Goal: Navigation & Orientation: Find specific page/section

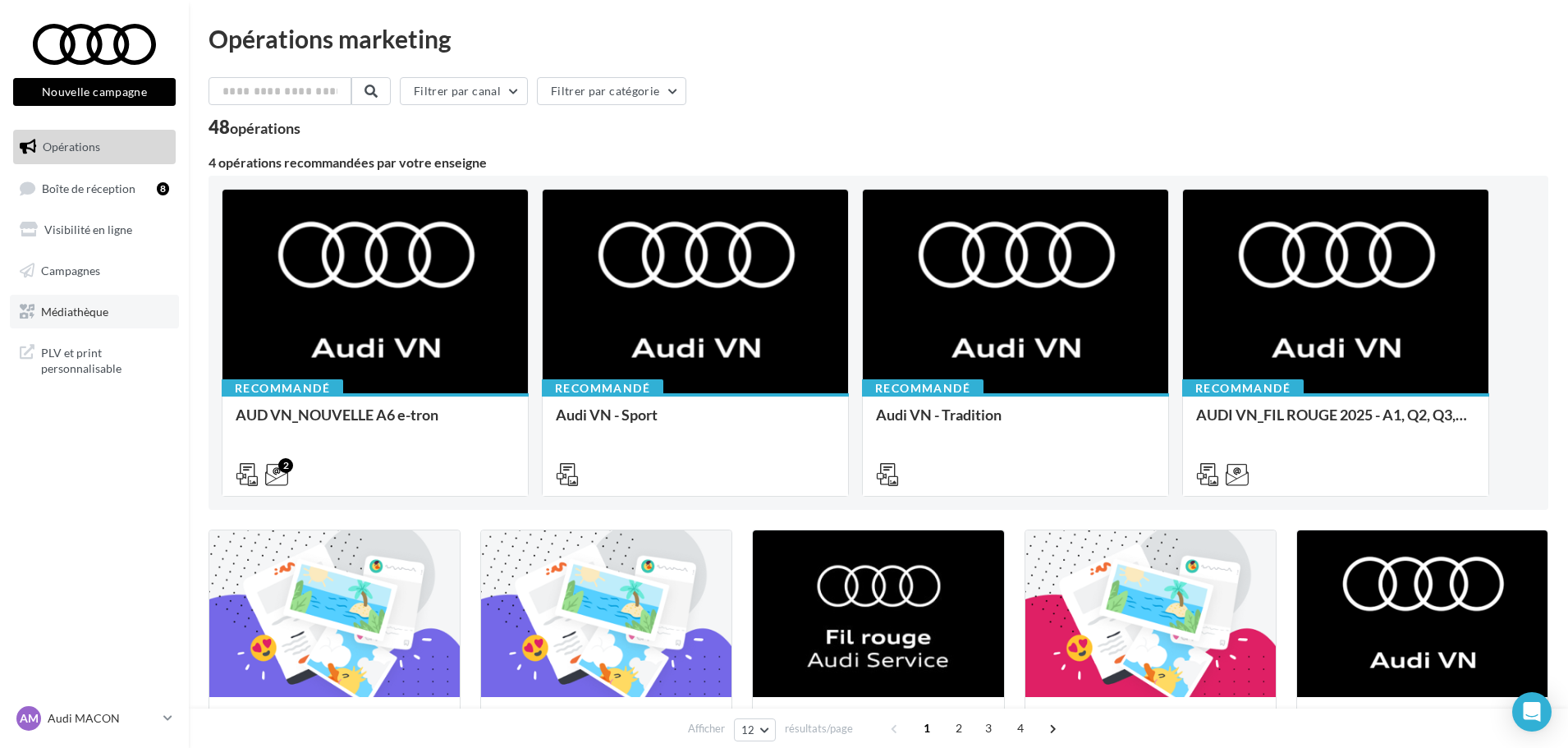
click at [80, 319] on link "Médiathèque" at bounding box center [94, 312] width 169 height 34
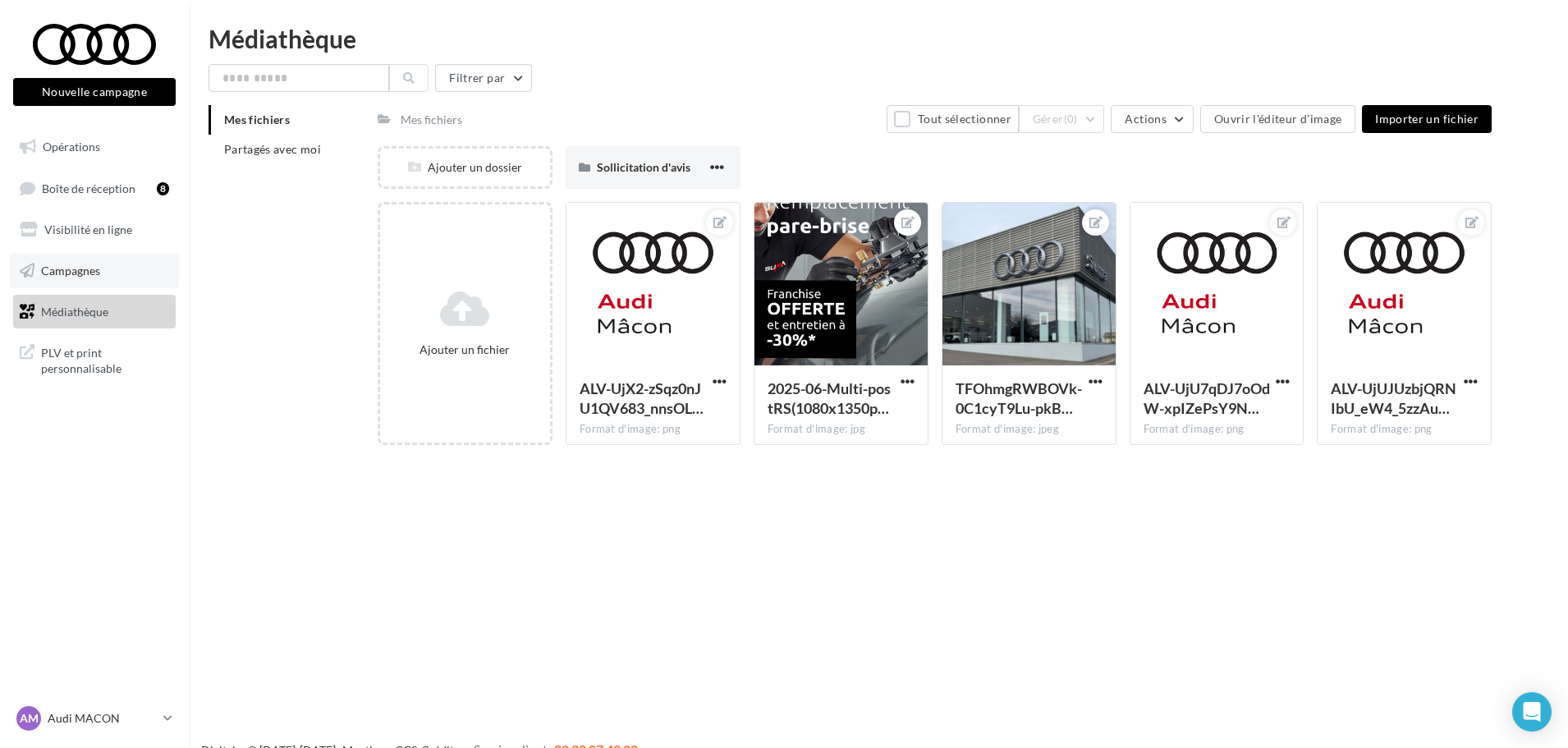
click at [119, 267] on link "Campagnes" at bounding box center [94, 271] width 169 height 34
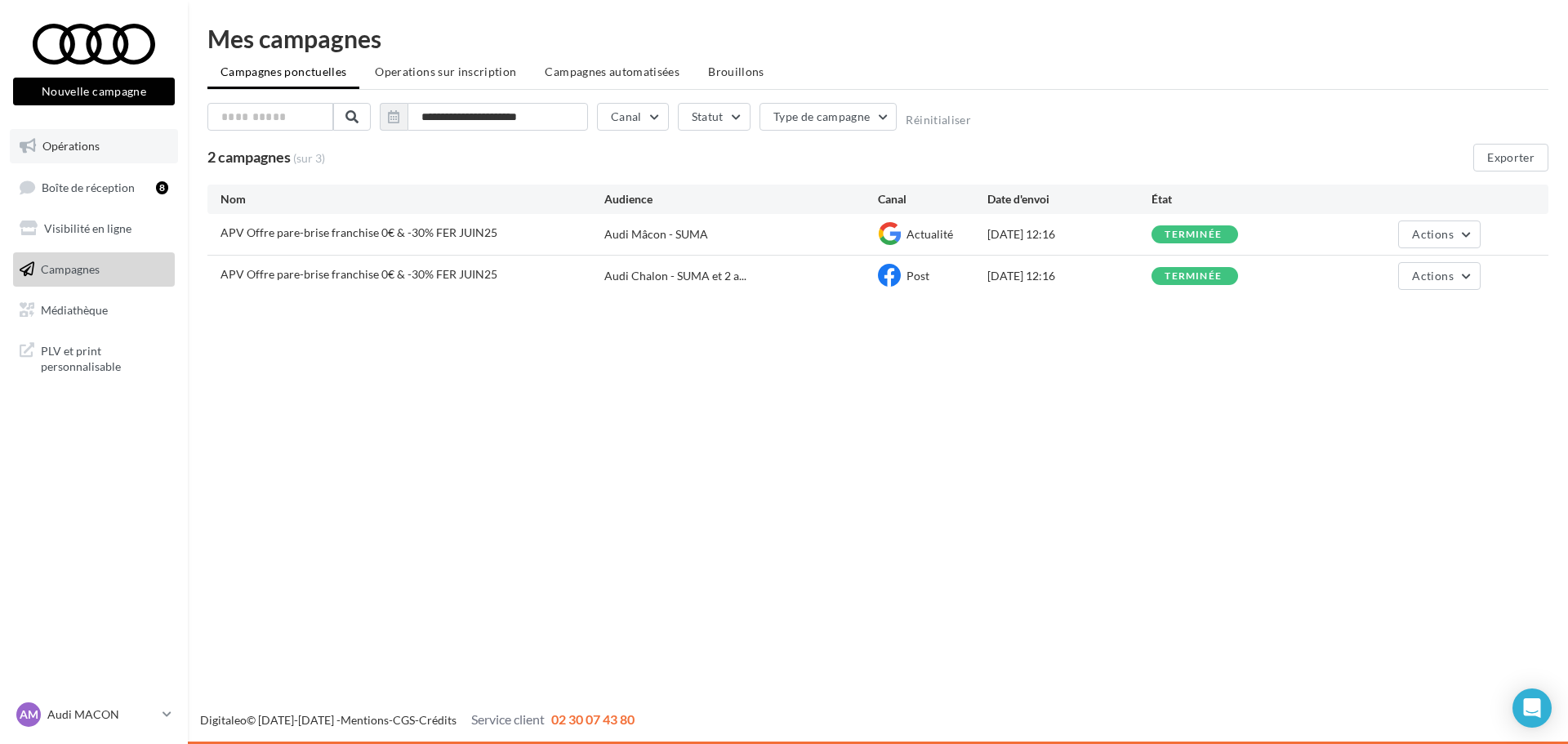
click at [97, 162] on link "Opérations" at bounding box center [93, 146] width 168 height 34
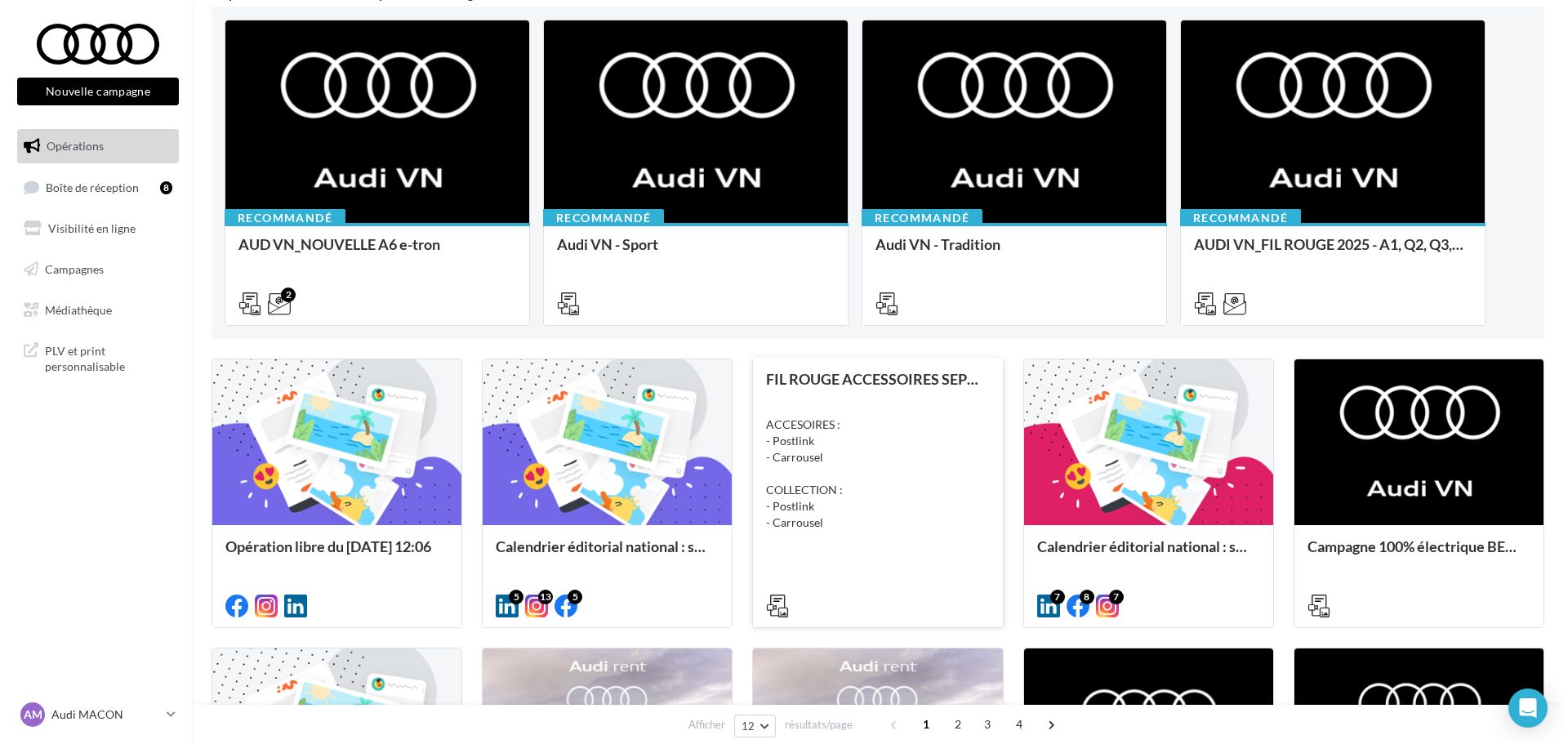
scroll to position [327, 0]
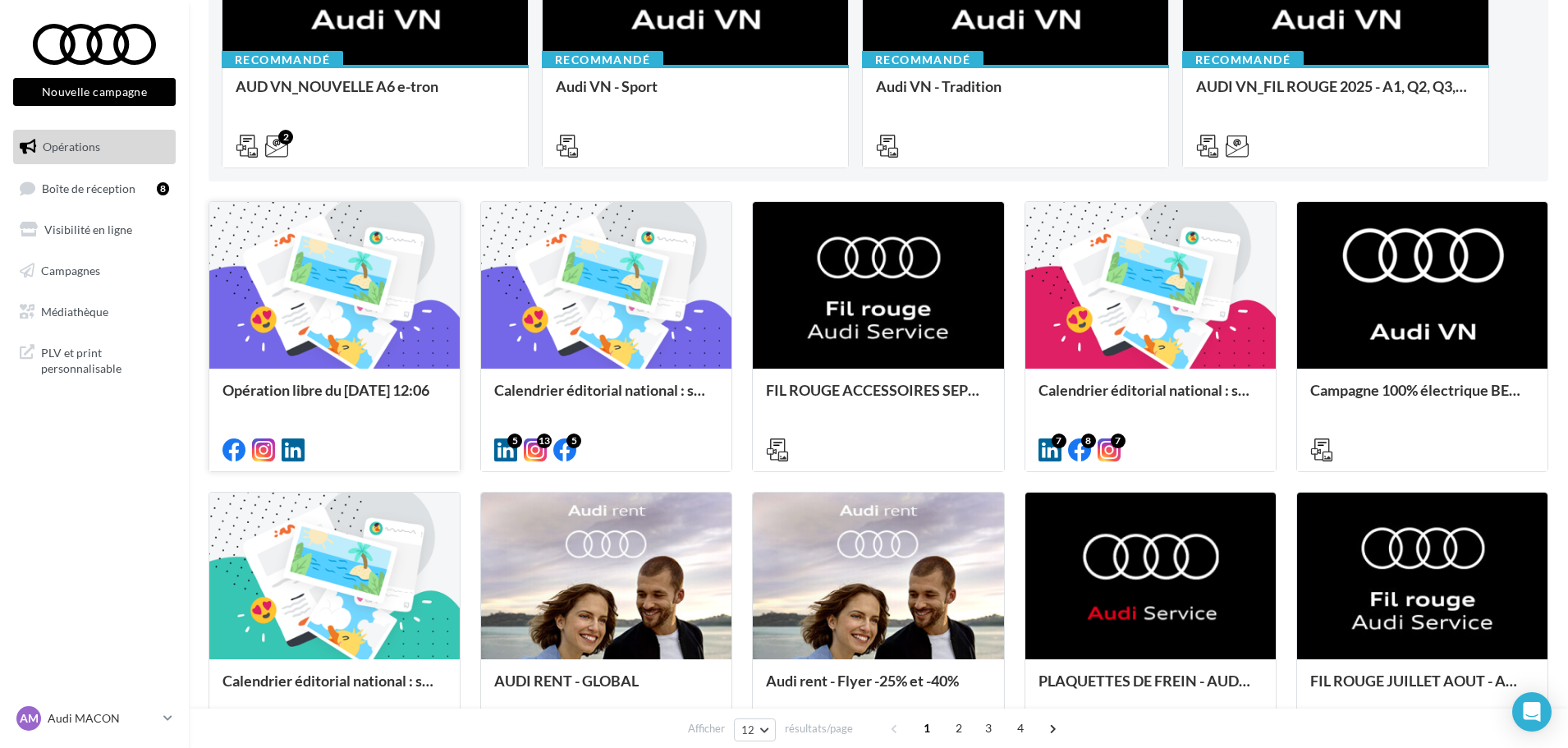
click at [395, 267] on div at bounding box center [334, 287] width 250 height 168
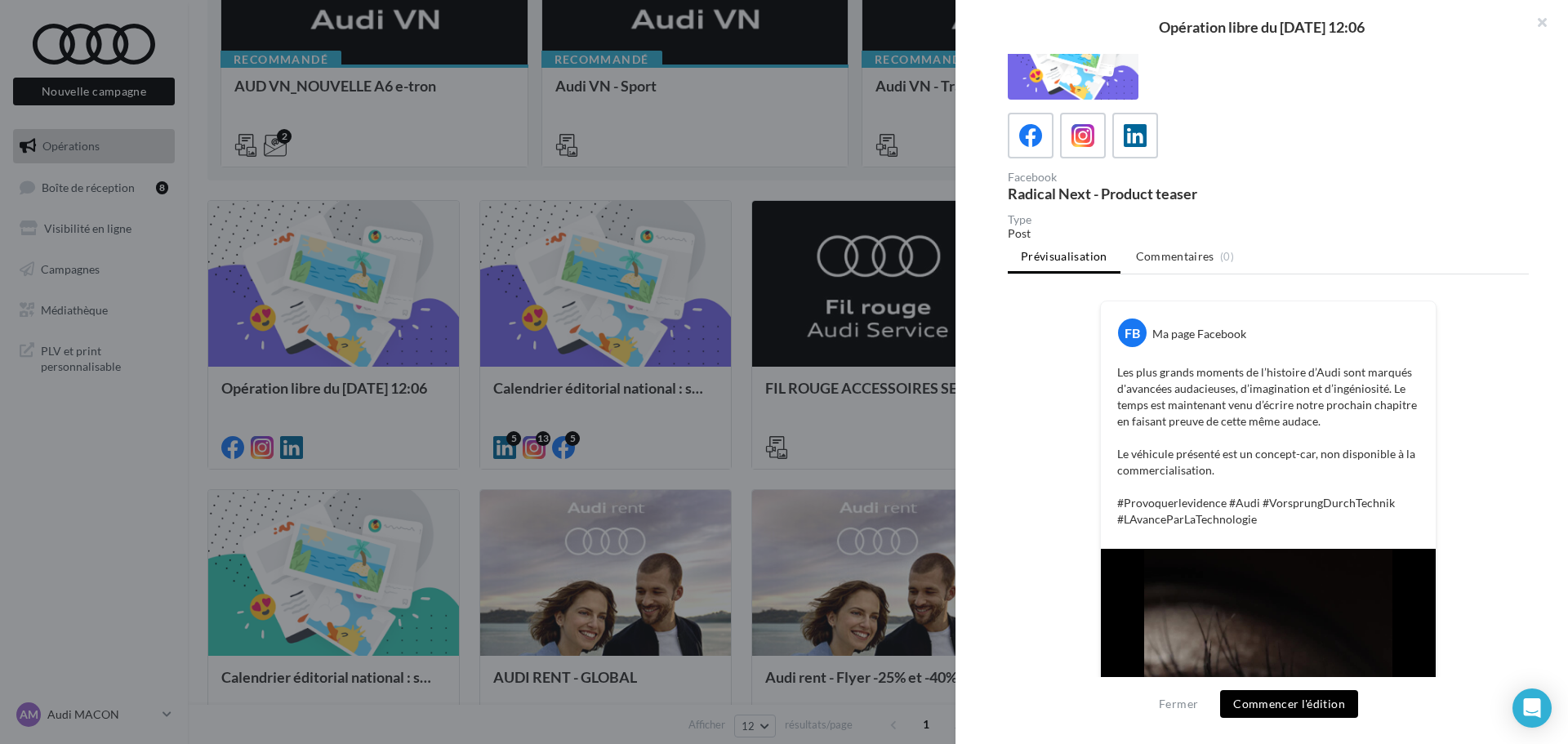
scroll to position [32, 0]
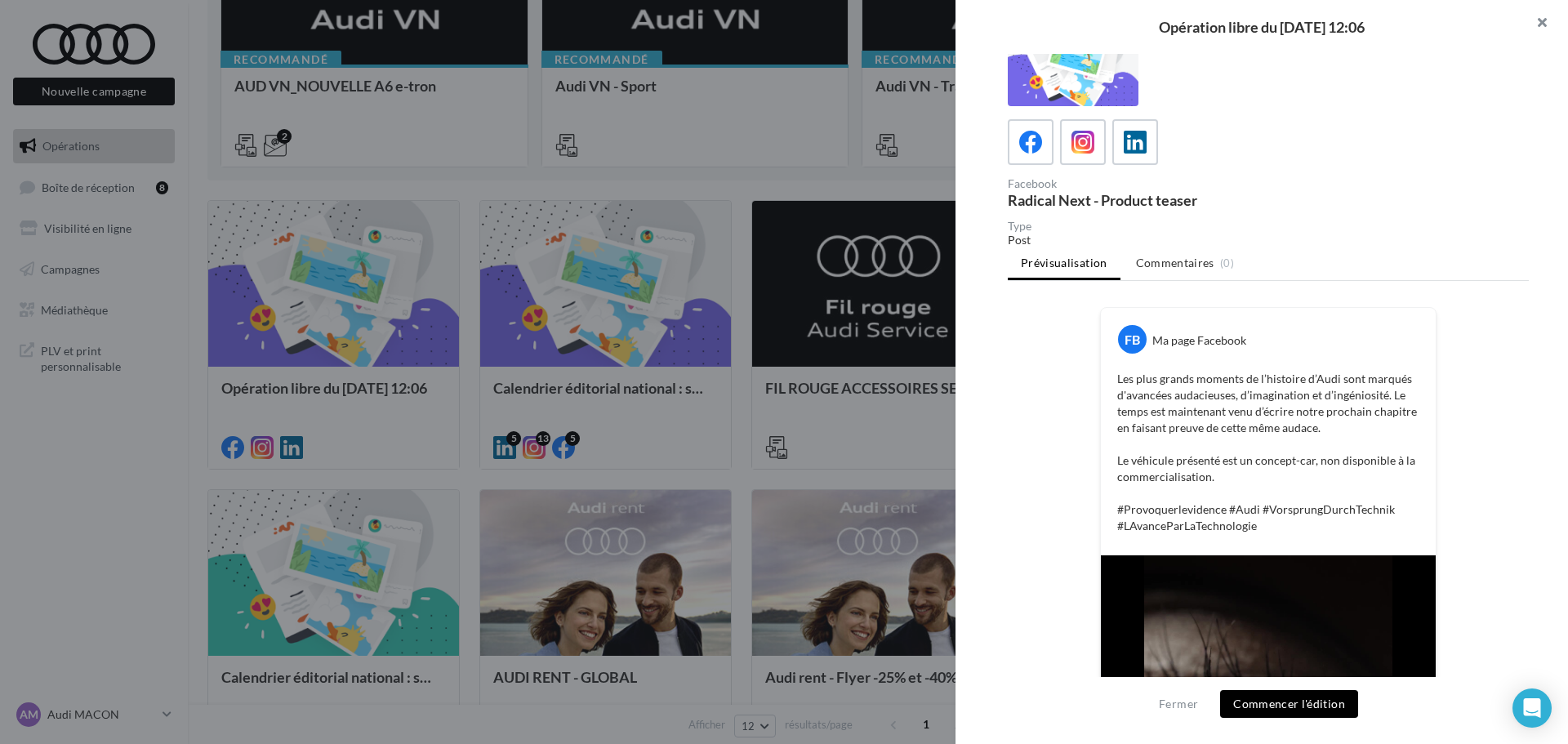
click at [1539, 20] on button "button" at bounding box center [1535, 25] width 66 height 49
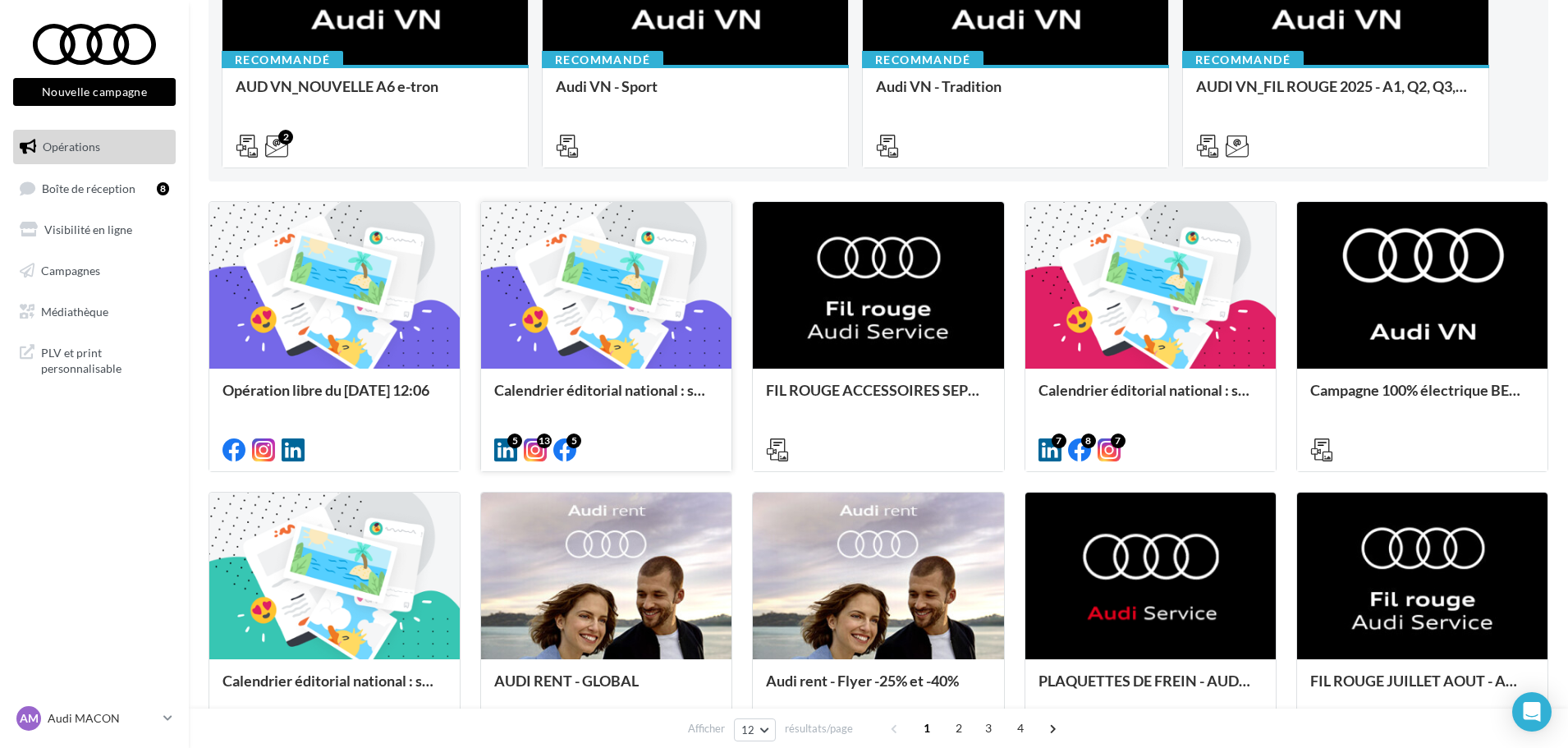
click at [588, 313] on div at bounding box center [606, 287] width 250 height 168
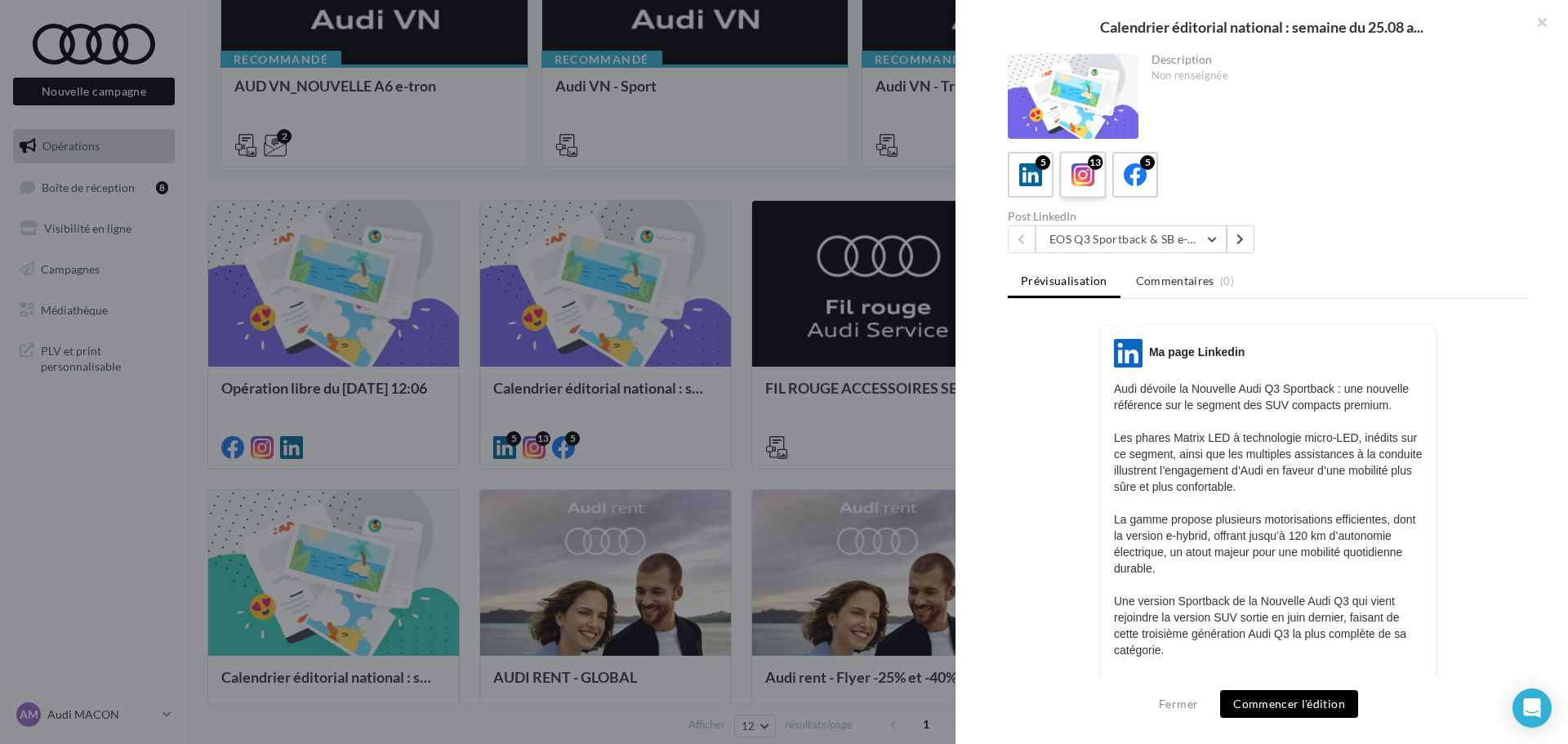
click at [1090, 175] on icon at bounding box center [1083, 175] width 24 height 24
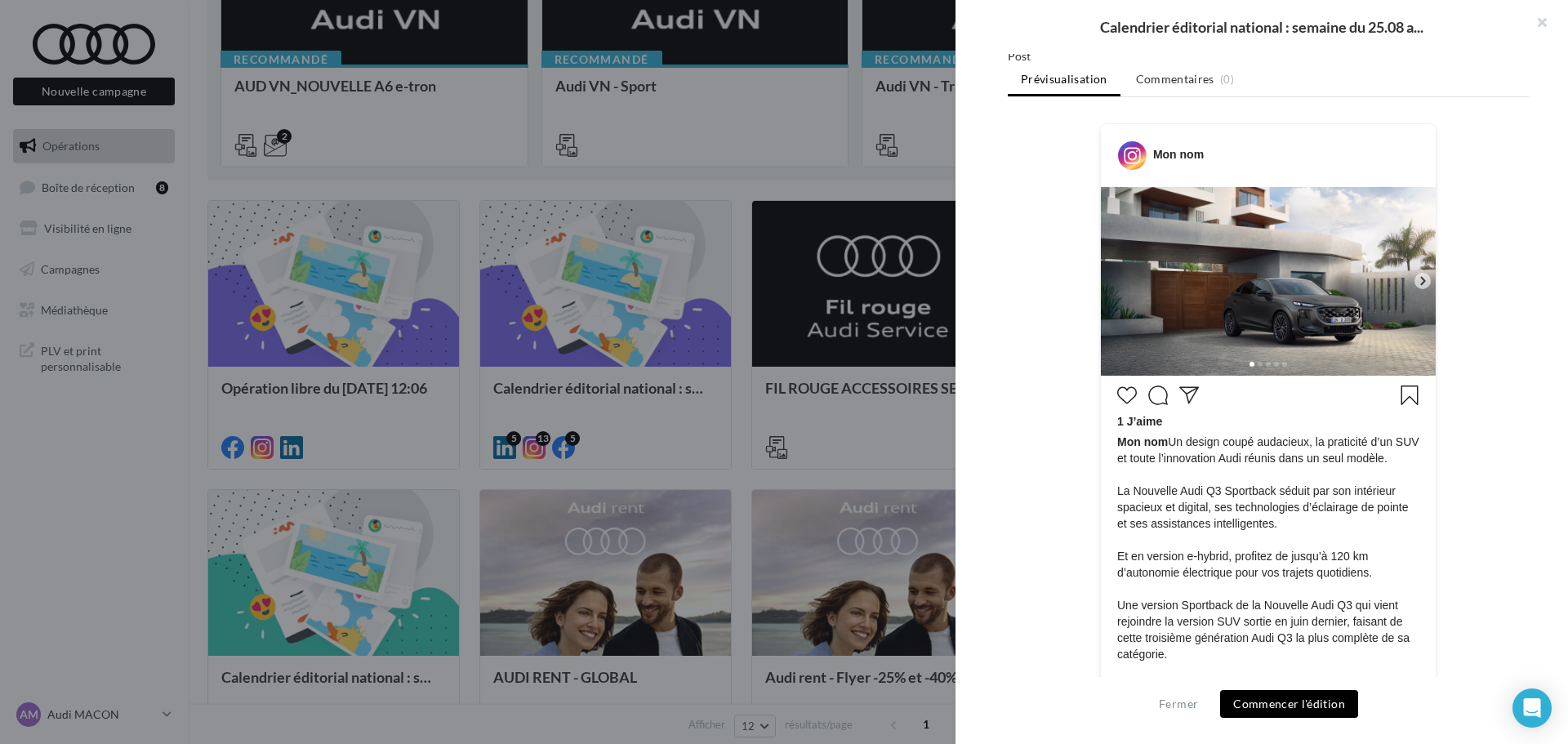
scroll to position [245, 0]
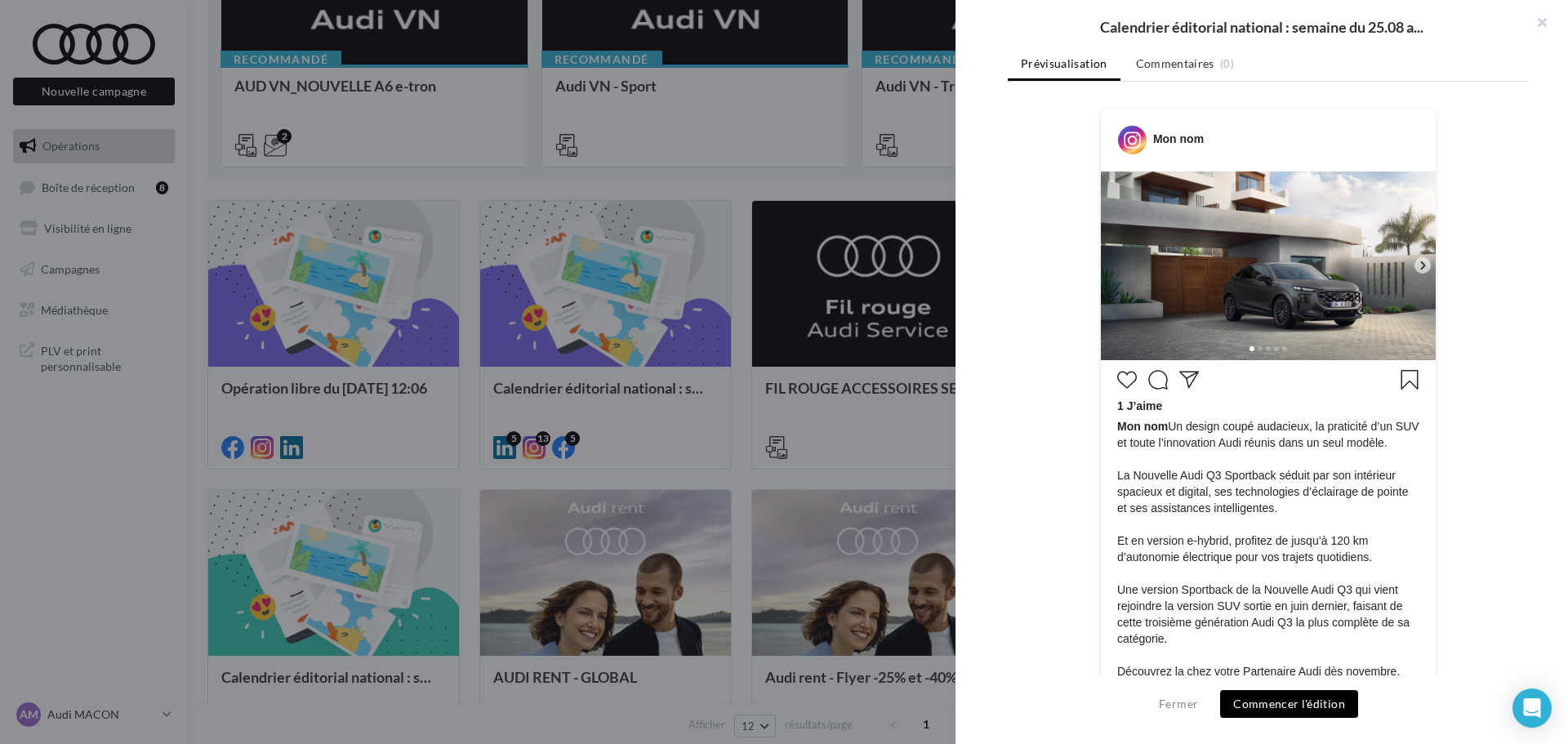
click at [1418, 265] on icon at bounding box center [1422, 265] width 14 height 14
click at [1538, 21] on button "button" at bounding box center [1535, 25] width 66 height 49
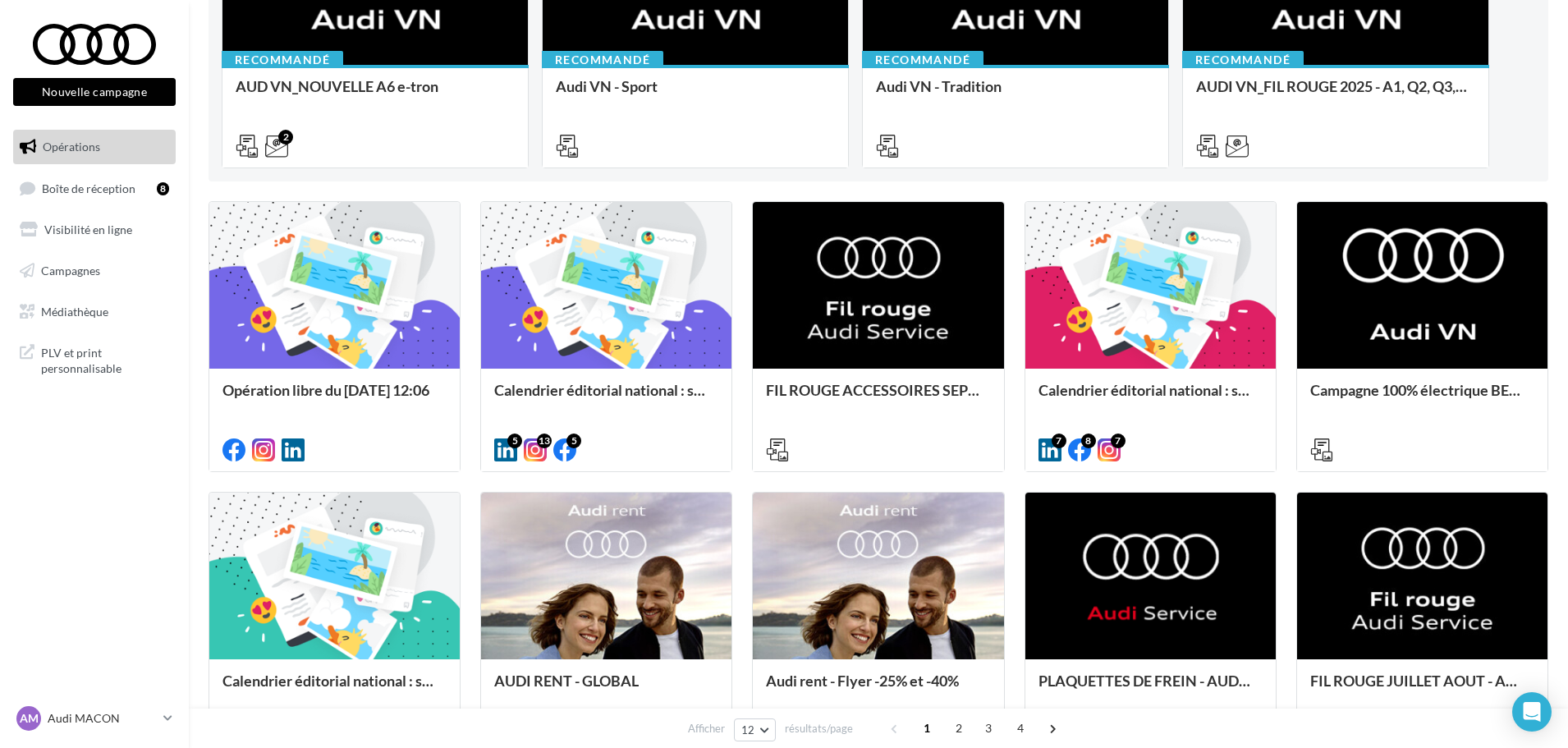
click at [1142, 184] on div "Filtrer par canal Filtrer par catégorie 48 opérations 4 opérations recommandées…" at bounding box center [878, 427] width 1340 height 1357
click at [626, 217] on div at bounding box center [606, 287] width 250 height 168
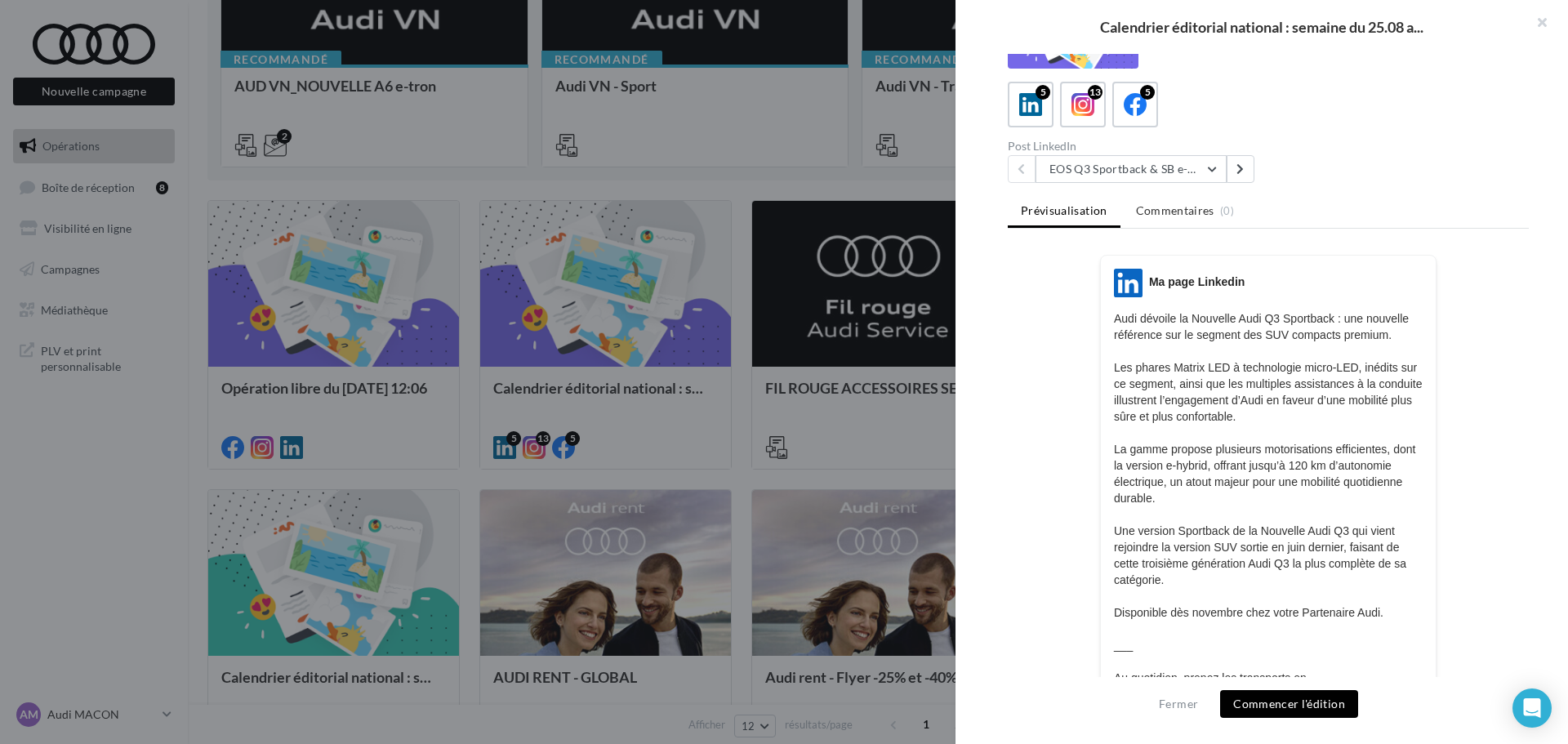
scroll to position [0, 0]
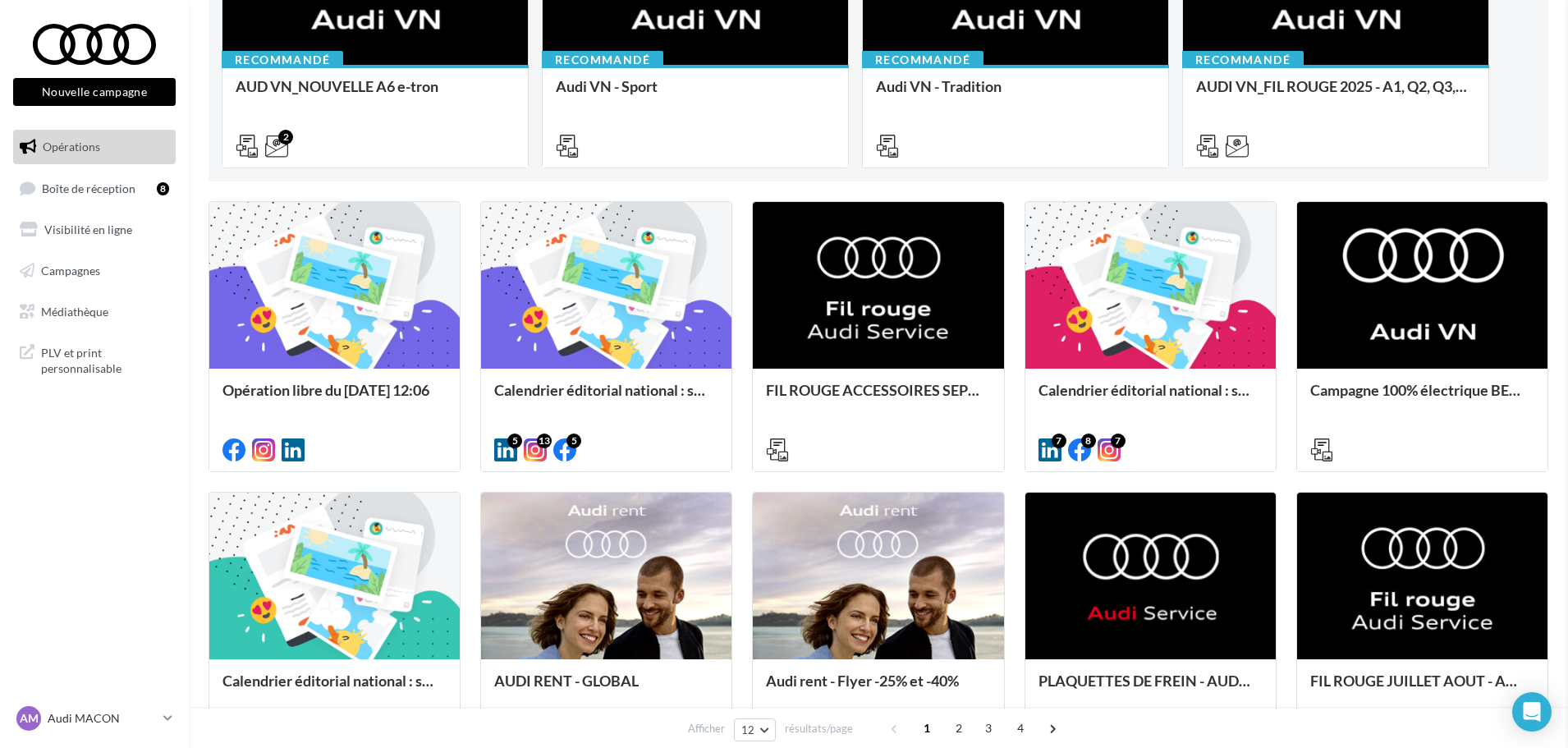
click at [1220, 331] on div at bounding box center [1151, 287] width 250 height 168
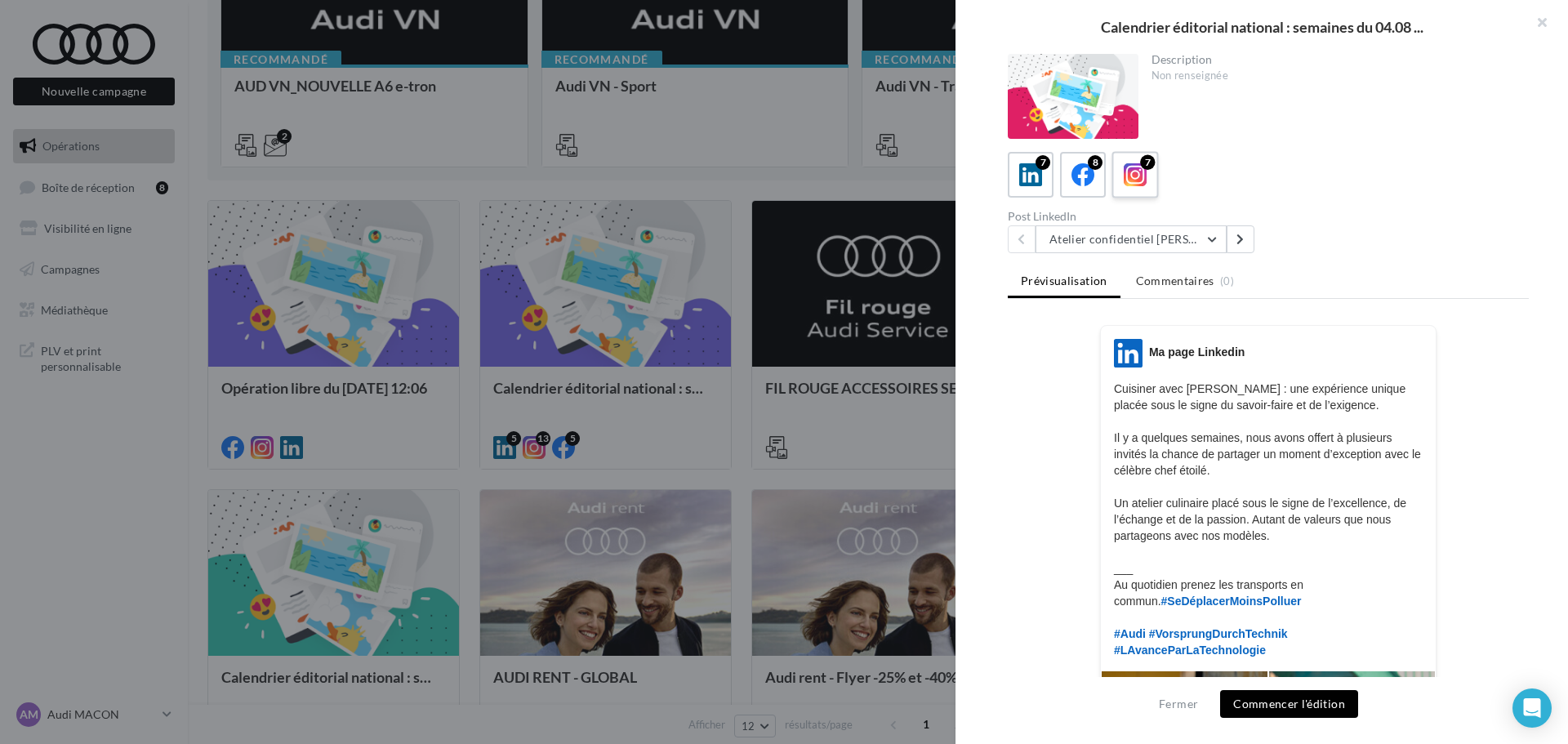
click at [1132, 175] on icon at bounding box center [1135, 175] width 24 height 24
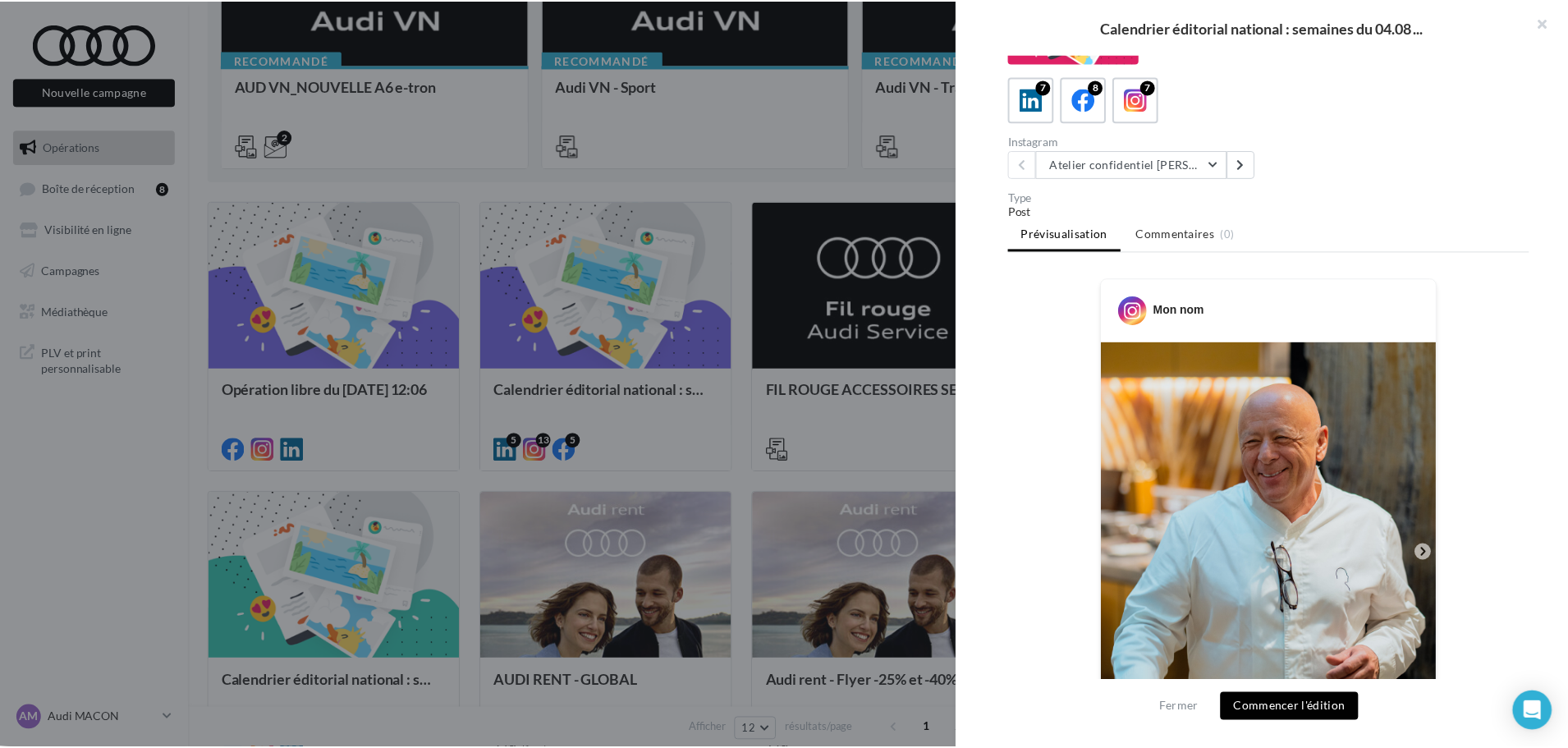
scroll to position [323, 0]
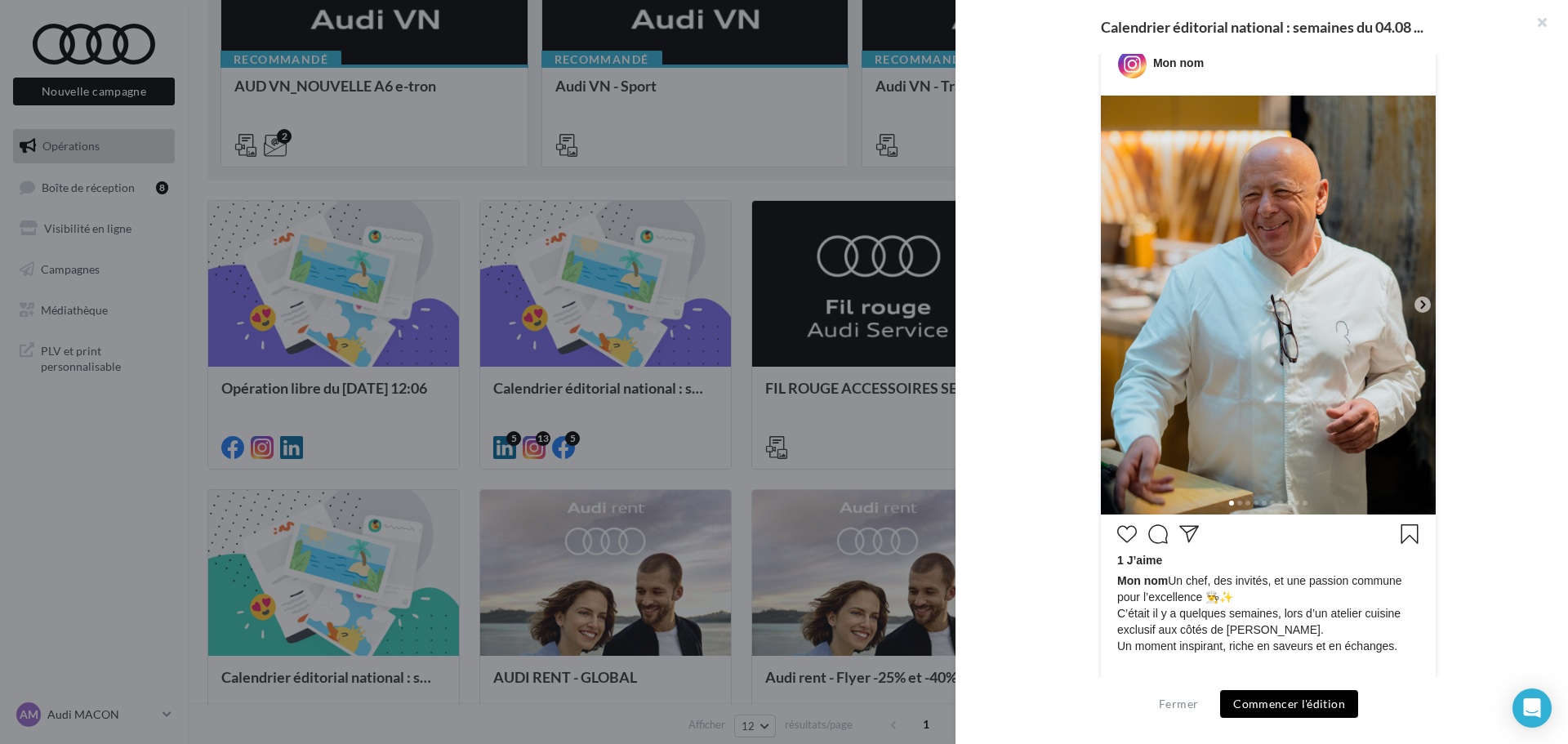
click at [1417, 300] on icon at bounding box center [1422, 304] width 14 height 14
click at [1416, 304] on icon at bounding box center [1422, 304] width 14 height 14
click at [1421, 309] on icon at bounding box center [1422, 304] width 14 height 14
click at [1421, 306] on icon at bounding box center [1422, 304] width 5 height 9
click at [1536, 19] on button "button" at bounding box center [1535, 25] width 66 height 49
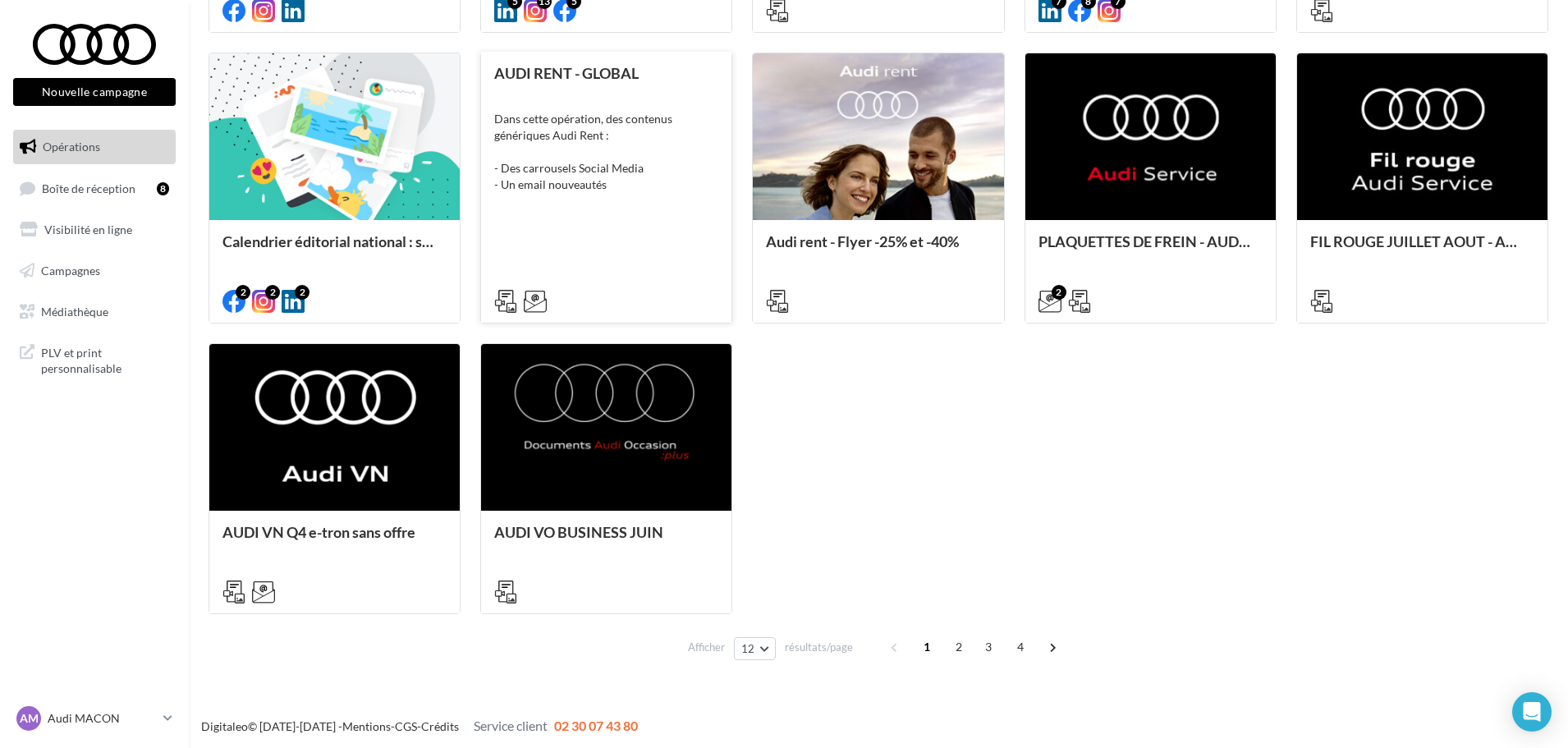
scroll to position [771, 0]
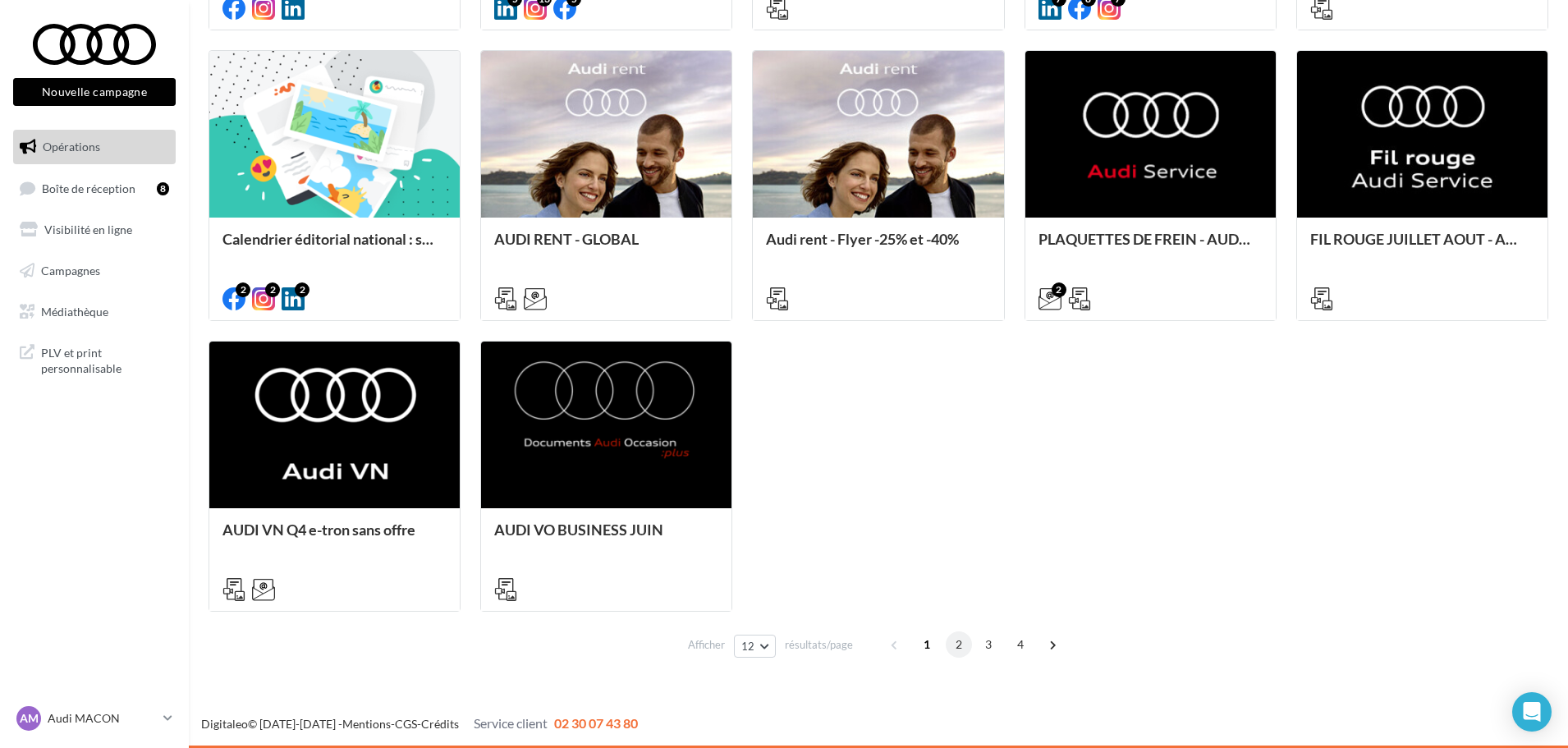
click at [964, 649] on span "2" at bounding box center [960, 645] width 27 height 27
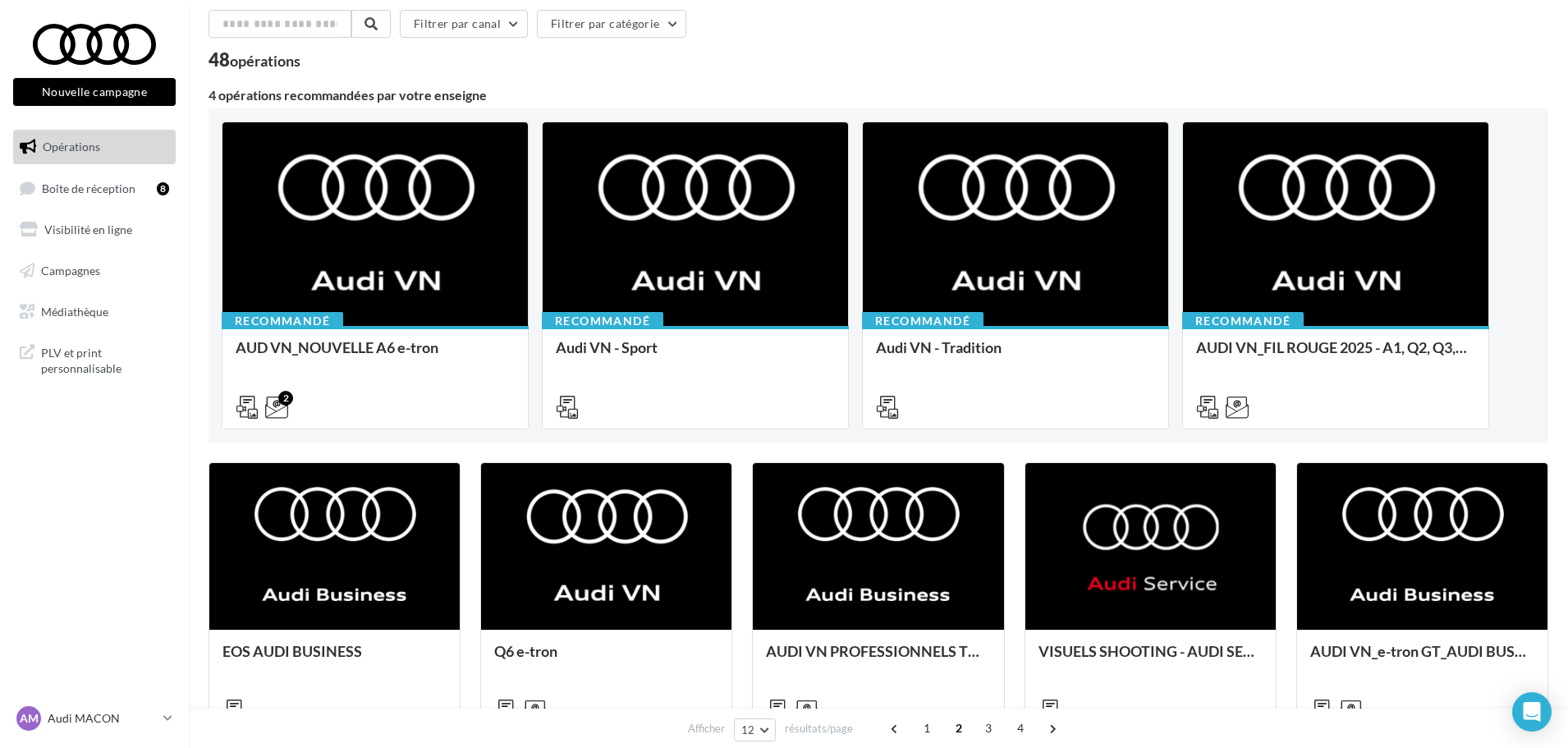
scroll to position [0, 0]
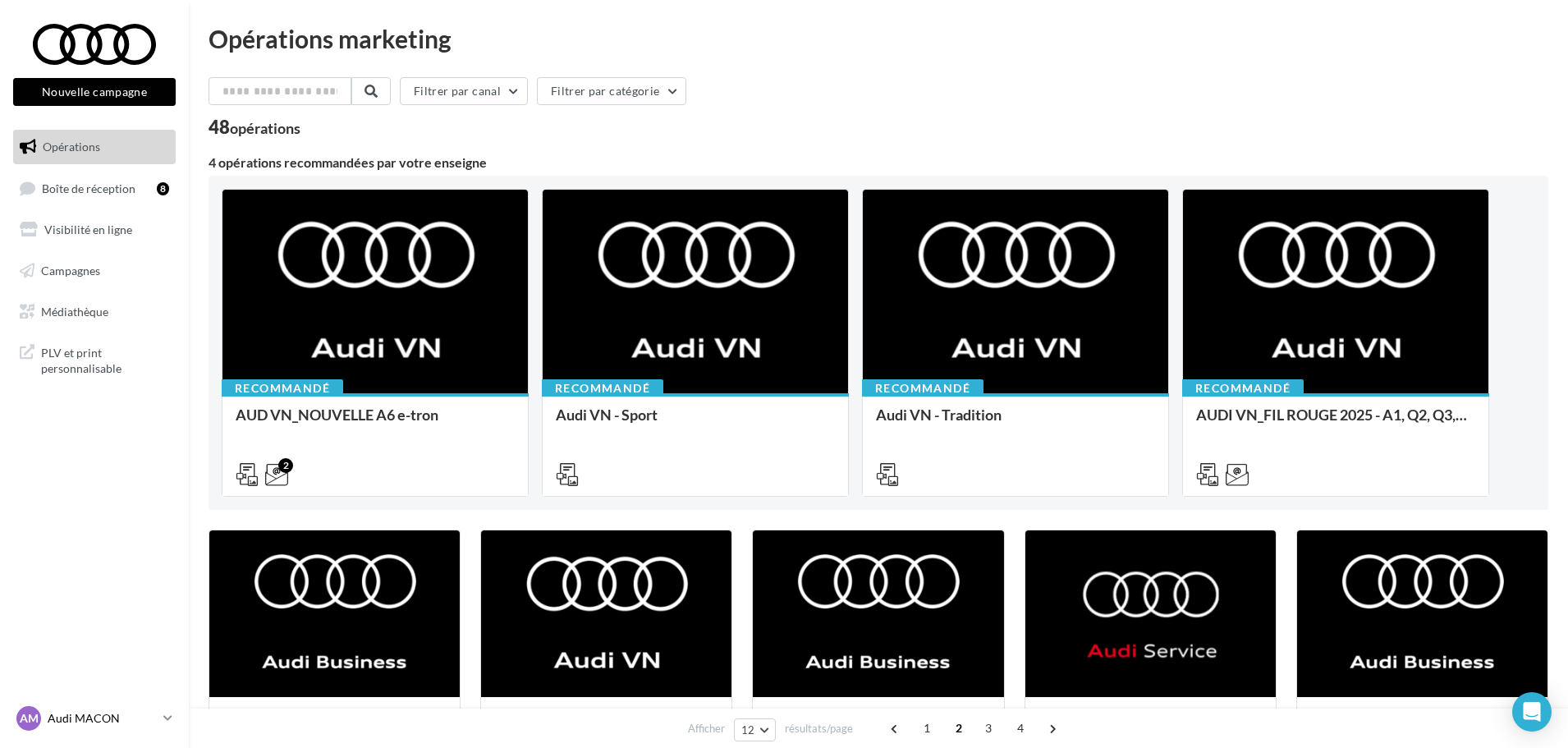
click at [162, 718] on link "AM Audi MACON audi-maco-dup" at bounding box center [95, 718] width 162 height 32
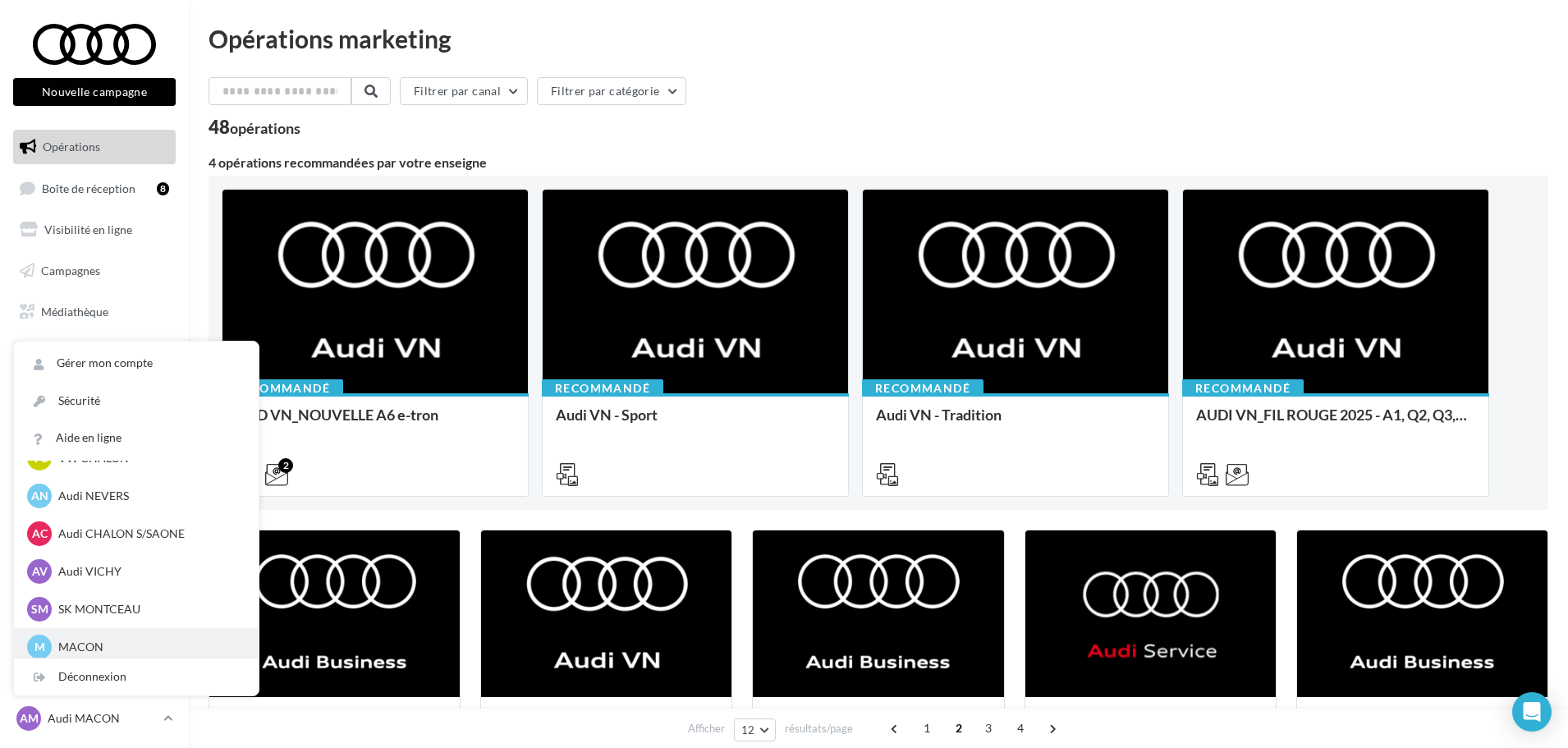
scroll to position [822, 0]
click at [120, 544] on p "Audi CHALON S/SAONE" at bounding box center [148, 535] width 180 height 16
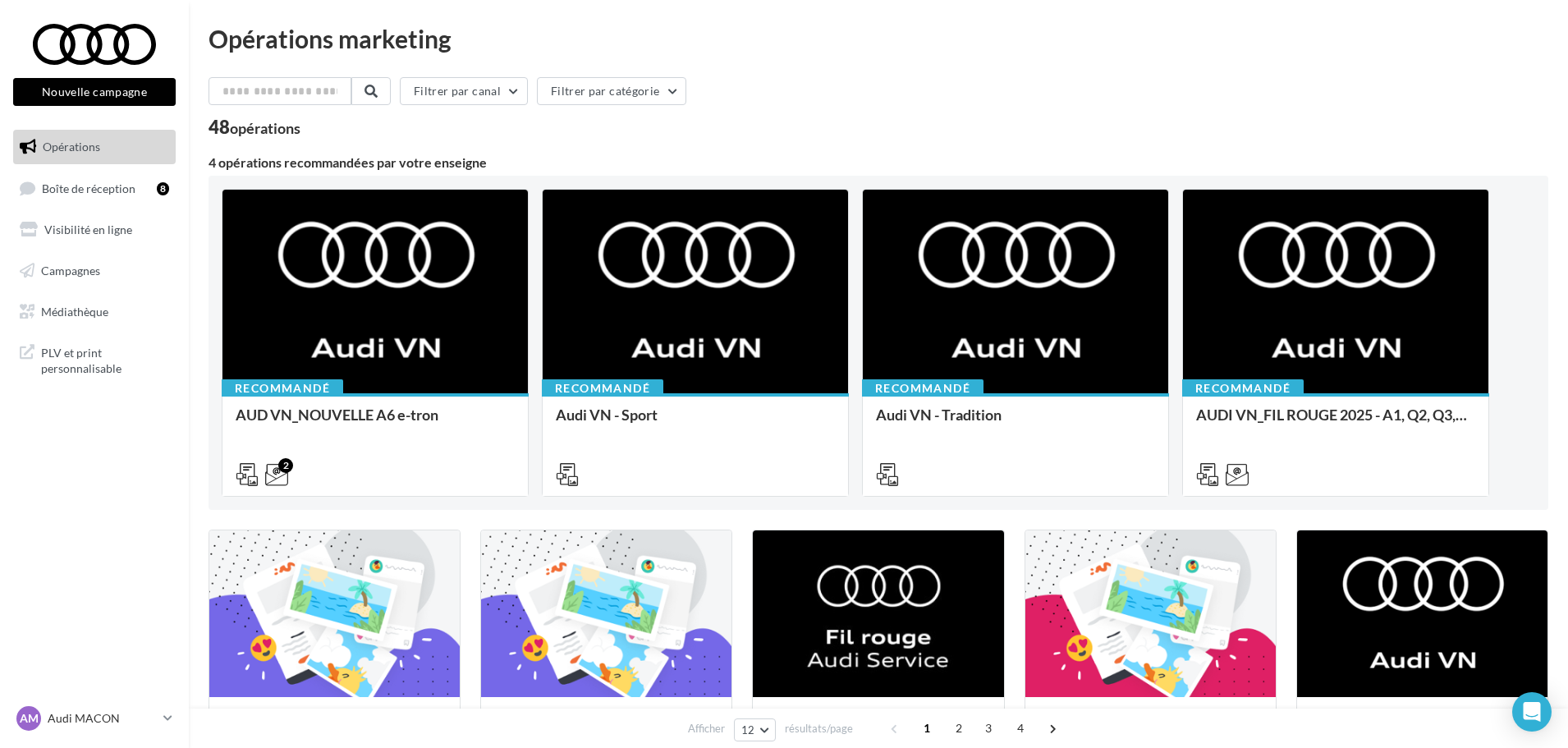
click at [204, 486] on div "Opérations marketing Filtrer par canal Filtrer par catégorie 48 opérations 4 op…" at bounding box center [879, 737] width 1380 height 1421
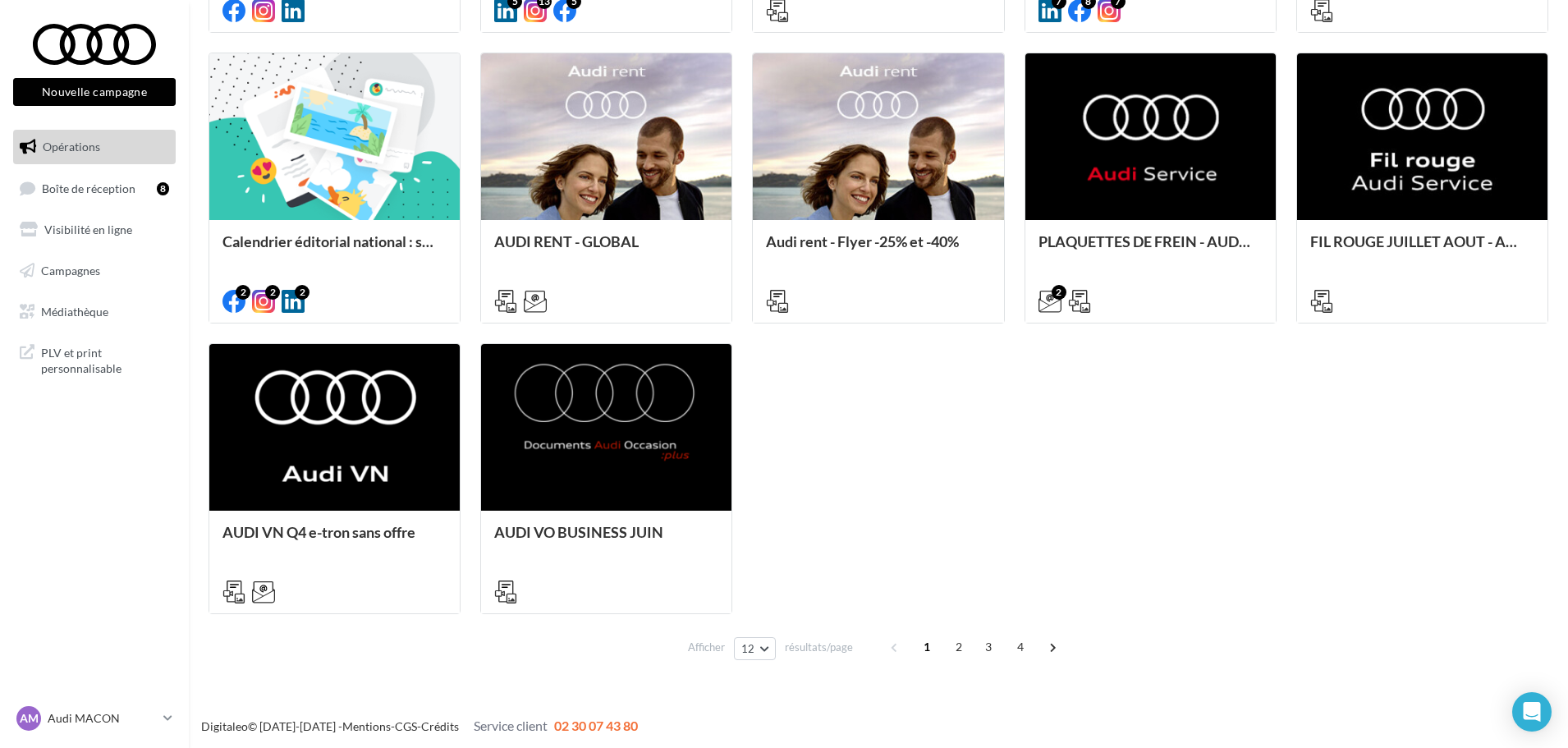
scroll to position [771, 0]
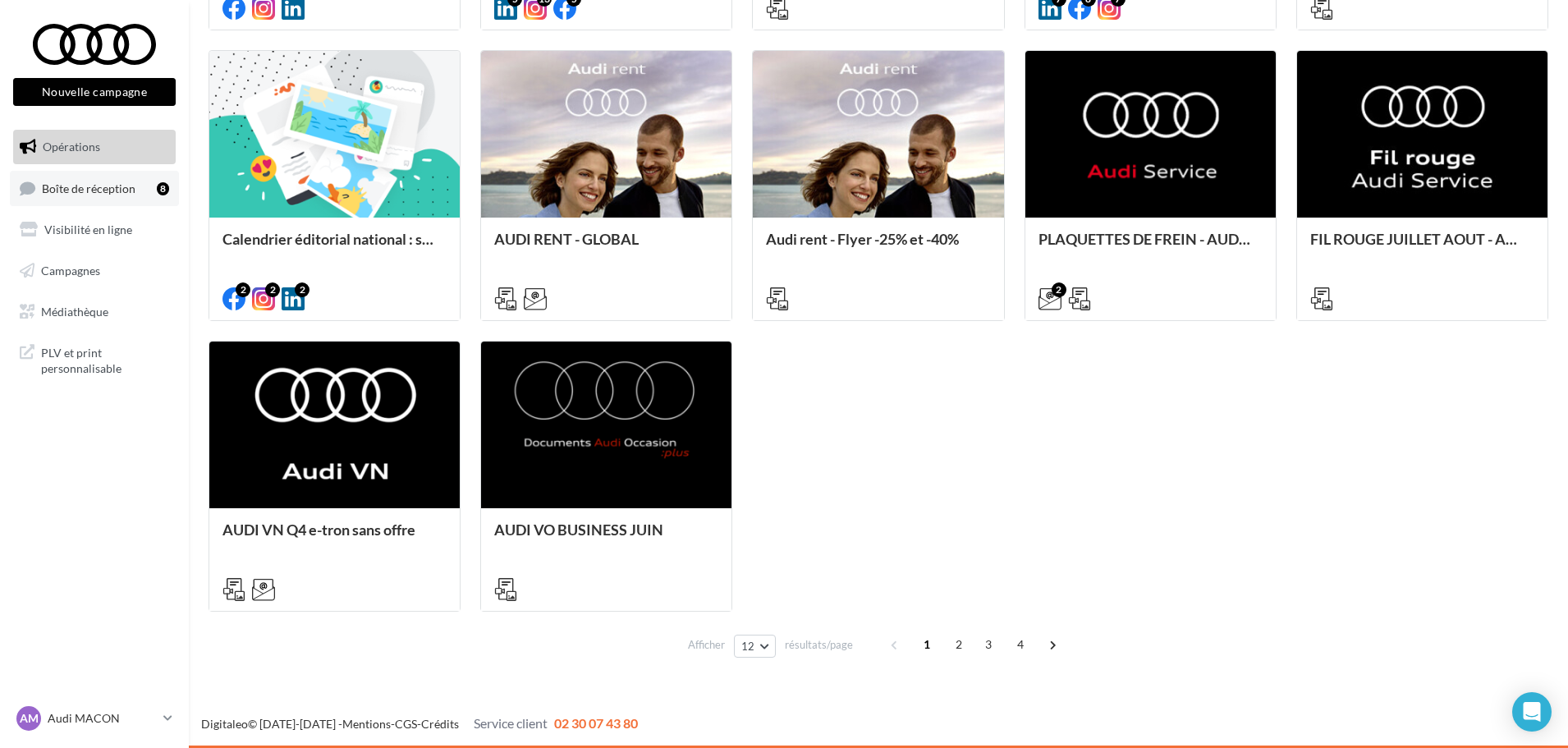
click at [110, 183] on span "Boîte de réception" at bounding box center [89, 187] width 94 height 14
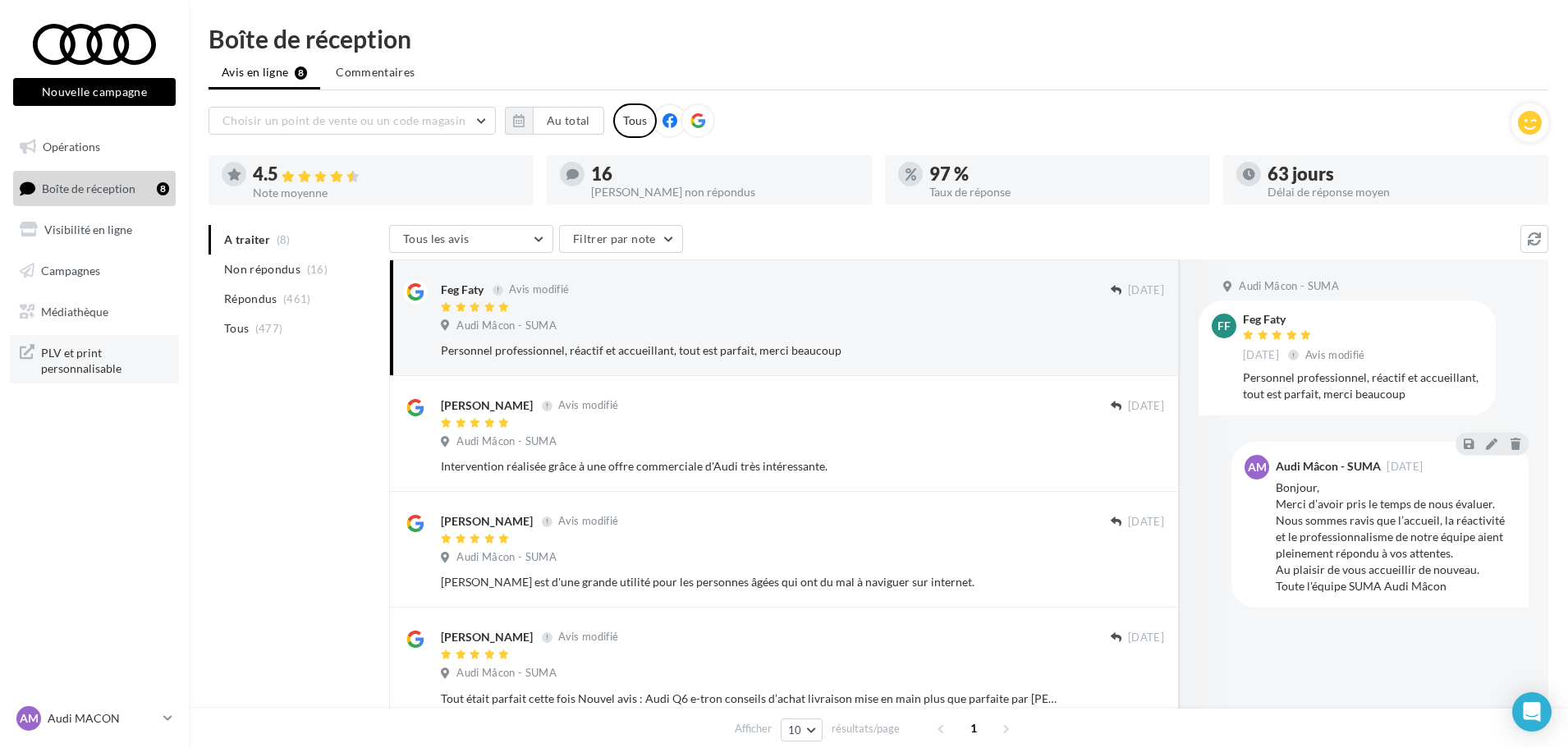
click at [99, 359] on span "PLV et print personnalisable" at bounding box center [105, 359] width 128 height 35
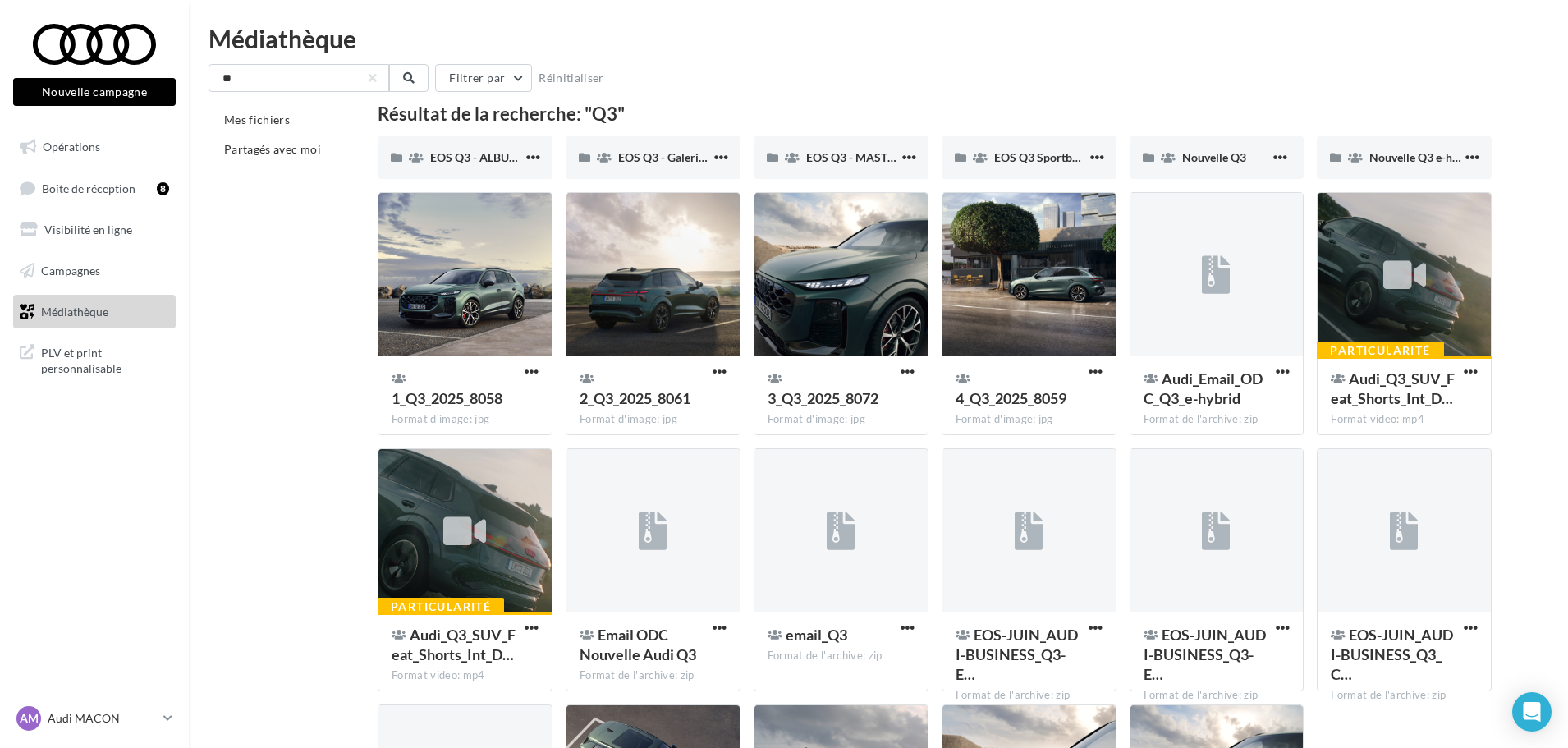
scroll to position [119, 0]
